Goal: Check status: Check status

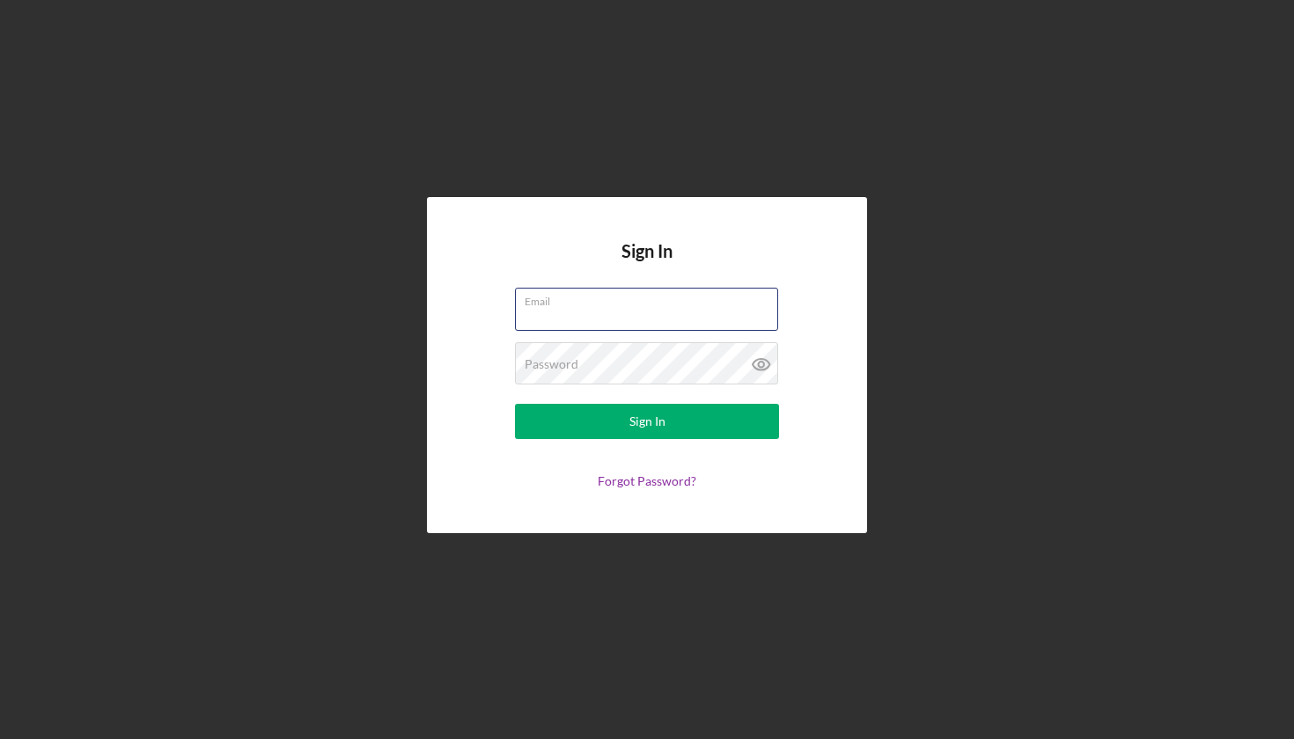
type input "[EMAIL_ADDRESS][DOMAIN_NAME]"
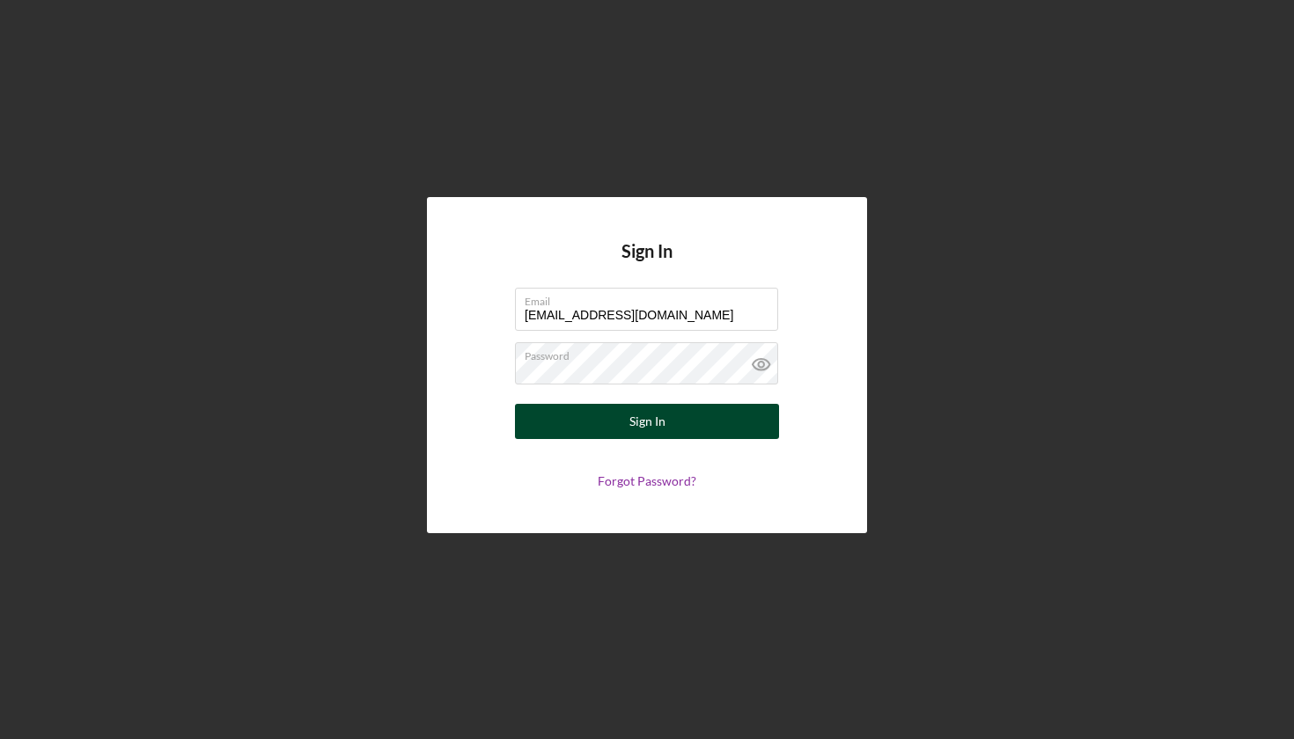
click at [628, 422] on button "Sign In" at bounding box center [647, 421] width 264 height 35
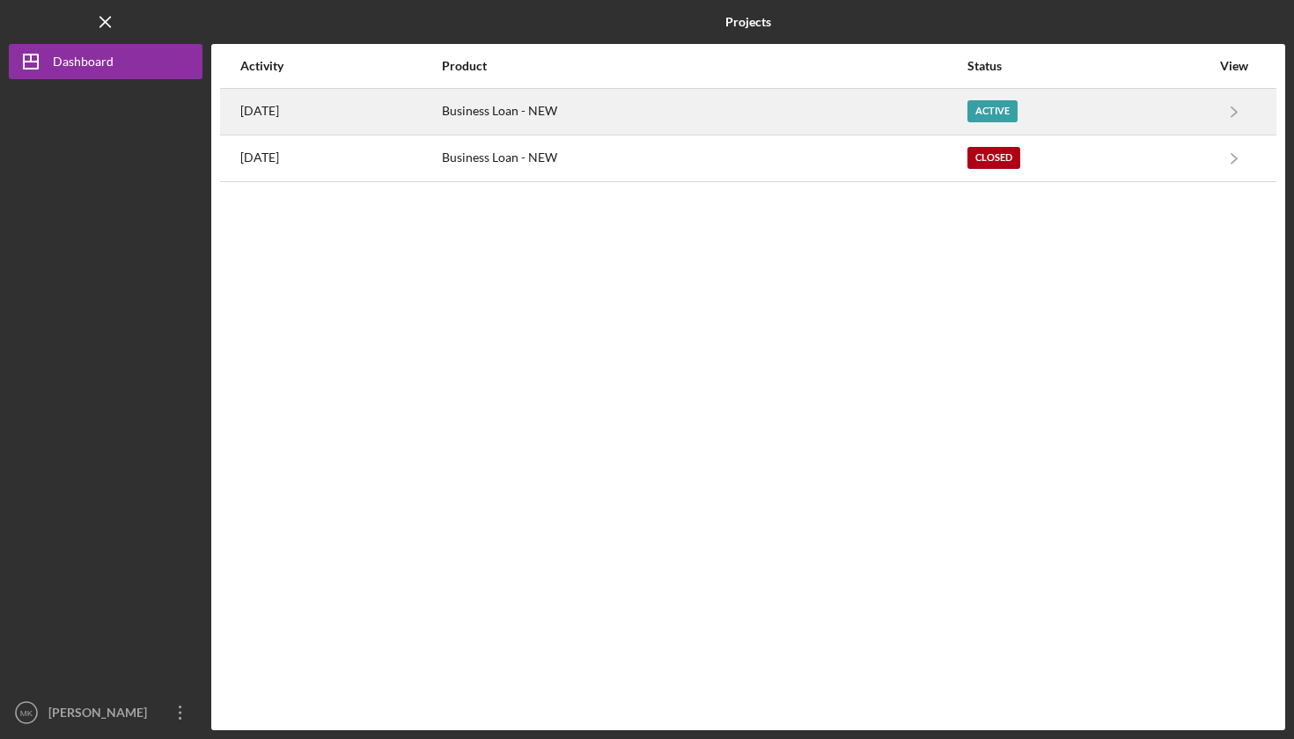
click at [723, 100] on div "Business Loan - NEW" at bounding box center [704, 112] width 524 height 44
